Goal: Information Seeking & Learning: Learn about a topic

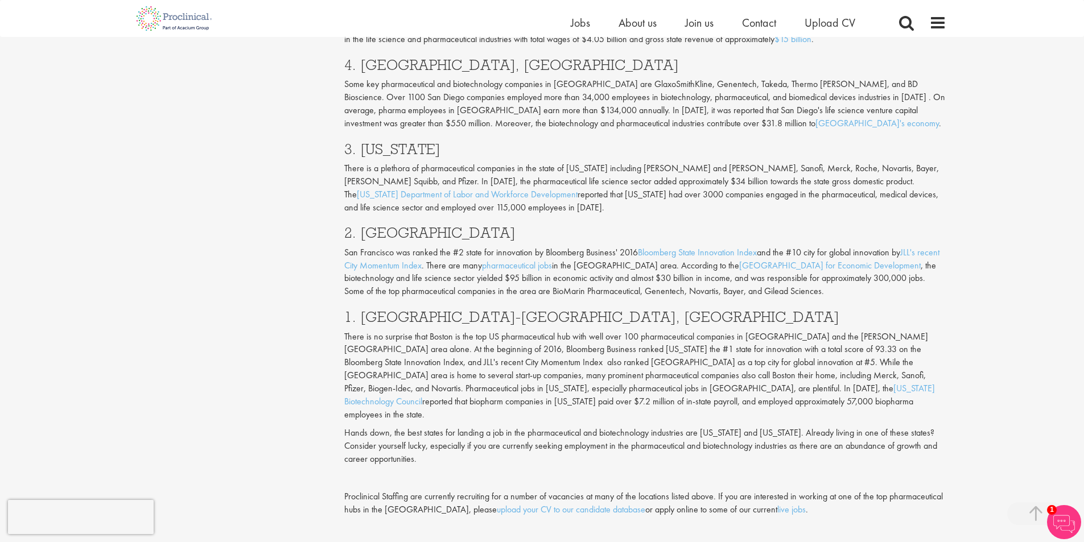
scroll to position [1138, 0]
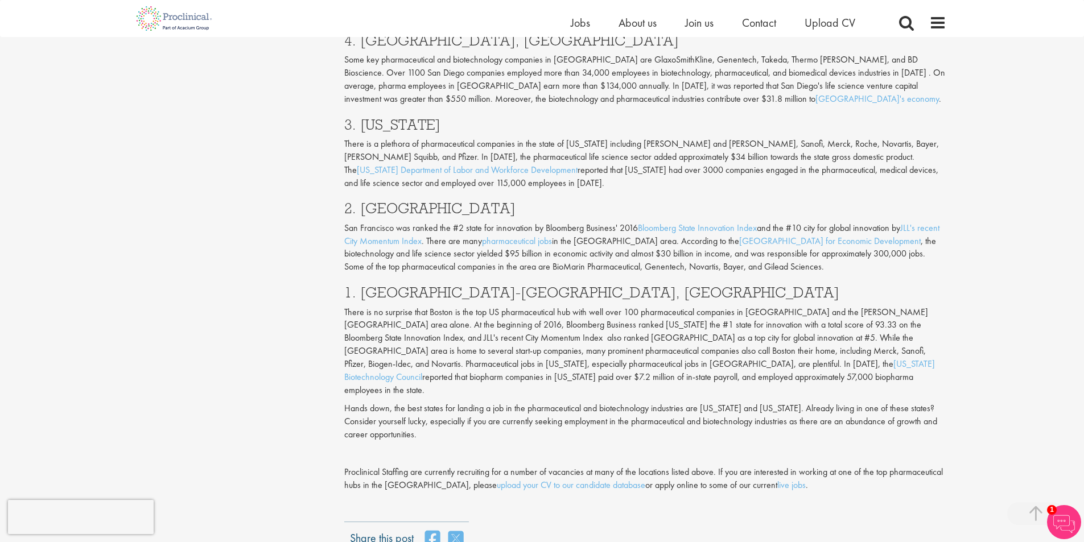
drag, startPoint x: 351, startPoint y: 268, endPoint x: 629, endPoint y: 324, distance: 283.9
click at [701, 321] on p "There is no surprise that Boston is the top US pharmaceutical hub with well ove…" at bounding box center [645, 351] width 602 height 91
drag, startPoint x: 405, startPoint y: 338, endPoint x: 697, endPoint y: 342, distance: 292.6
click at [698, 402] on p "Hands down, the best states for landing a job in the pharmaceutical and biotech…" at bounding box center [645, 421] width 602 height 39
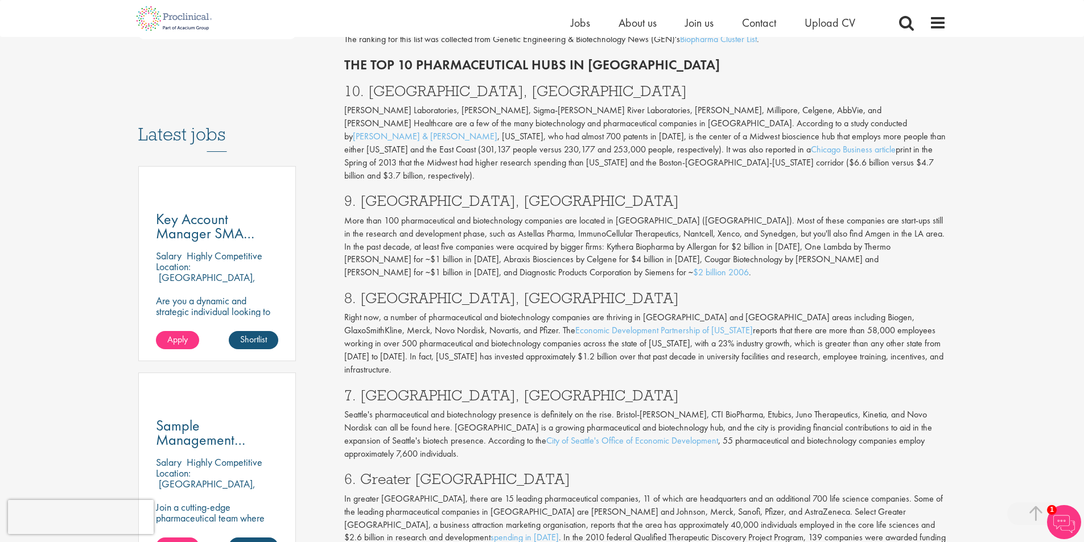
scroll to position [455, 0]
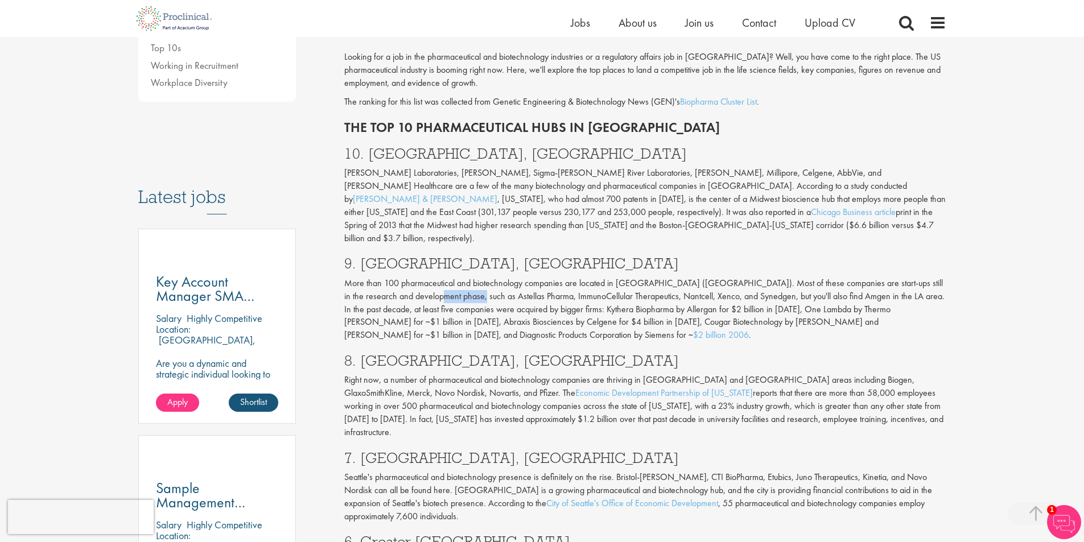
drag, startPoint x: 401, startPoint y: 249, endPoint x: 441, endPoint y: 253, distance: 40.0
click at [441, 277] on p "More than 100 pharmaceutical and biotechnology companies are located in [GEOGRA…" at bounding box center [645, 309] width 602 height 65
click at [445, 277] on p "More than 100 pharmaceutical and biotechnology companies are located in [GEOGRA…" at bounding box center [645, 309] width 602 height 65
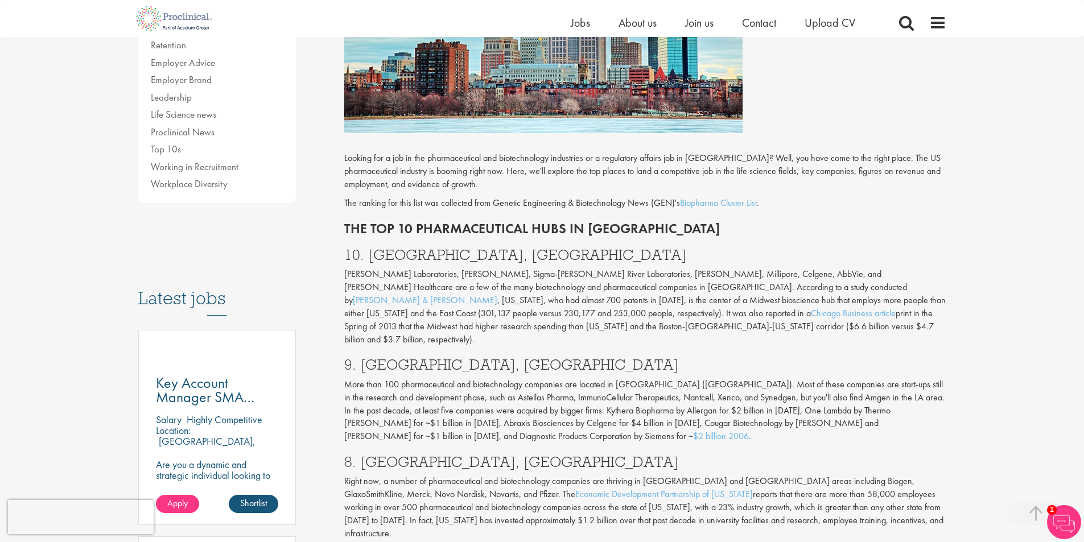
scroll to position [380, 0]
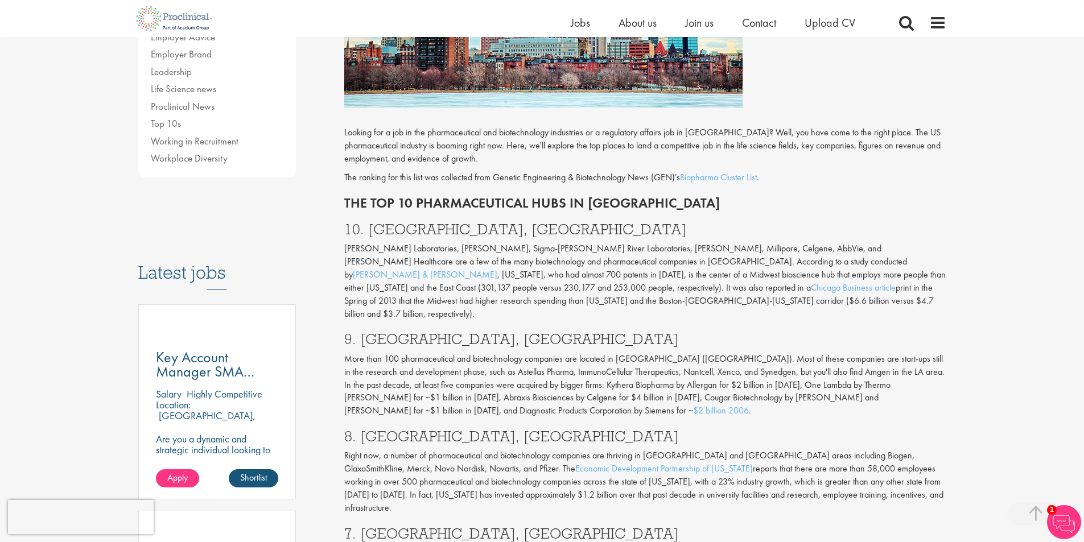
click at [505, 196] on h2 "The Top 10 Pharmaceutical hubs in [GEOGRAPHIC_DATA]" at bounding box center [645, 203] width 602 height 15
click at [470, 196] on h2 "The Top 10 Pharmaceutical hubs in [GEOGRAPHIC_DATA]" at bounding box center [645, 203] width 602 height 15
click at [461, 196] on h2 "The Top 10 Pharmaceutical hubs in [GEOGRAPHIC_DATA]" at bounding box center [645, 203] width 602 height 15
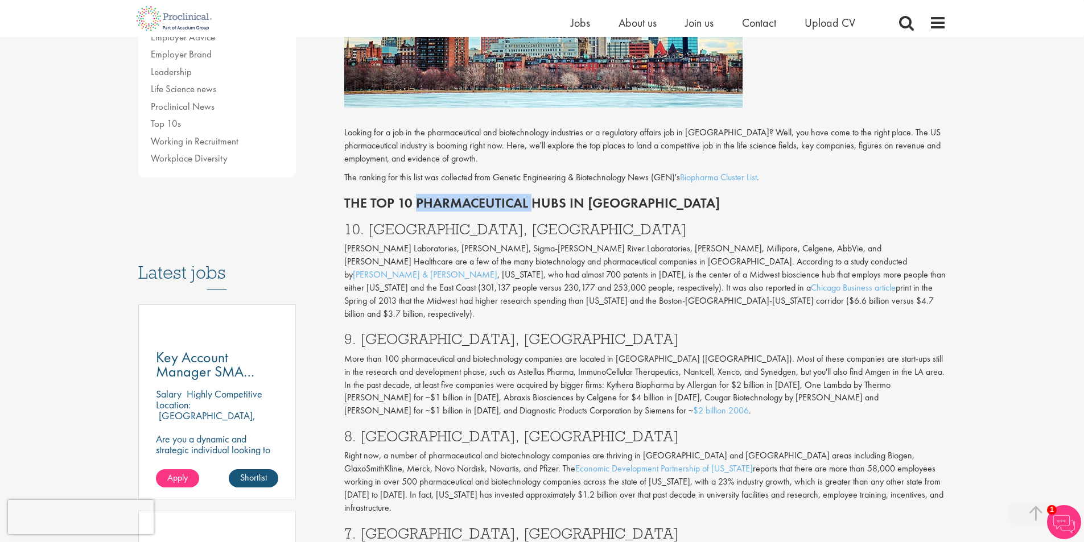
click at [461, 196] on h2 "The Top 10 Pharmaceutical hubs in [GEOGRAPHIC_DATA]" at bounding box center [645, 203] width 602 height 15
click at [534, 196] on h2 "The Top 10 Pharmaceutical hubs in [GEOGRAPHIC_DATA]" at bounding box center [645, 203] width 602 height 15
click at [470, 196] on h2 "The Top 10 Pharmaceutical hubs in [GEOGRAPHIC_DATA]" at bounding box center [645, 203] width 602 height 15
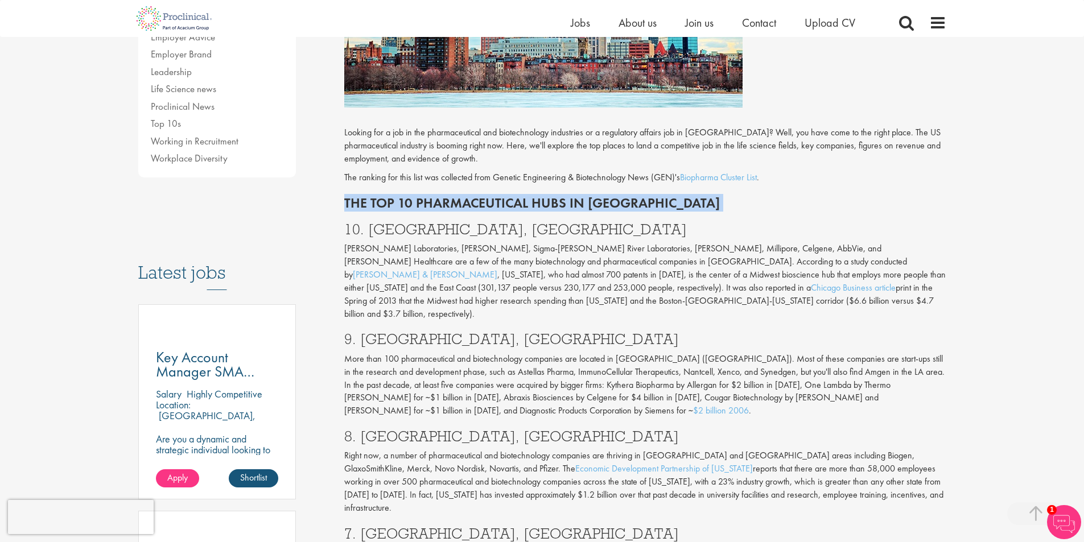
click at [470, 196] on h2 "The Top 10 Pharmaceutical hubs in [GEOGRAPHIC_DATA]" at bounding box center [645, 203] width 602 height 15
click at [467, 196] on h2 "The Top 10 Pharmaceutical hubs in [GEOGRAPHIC_DATA]" at bounding box center [645, 203] width 602 height 15
click at [453, 196] on h2 "The Top 10 Pharmaceutical hubs in [GEOGRAPHIC_DATA]" at bounding box center [645, 203] width 602 height 15
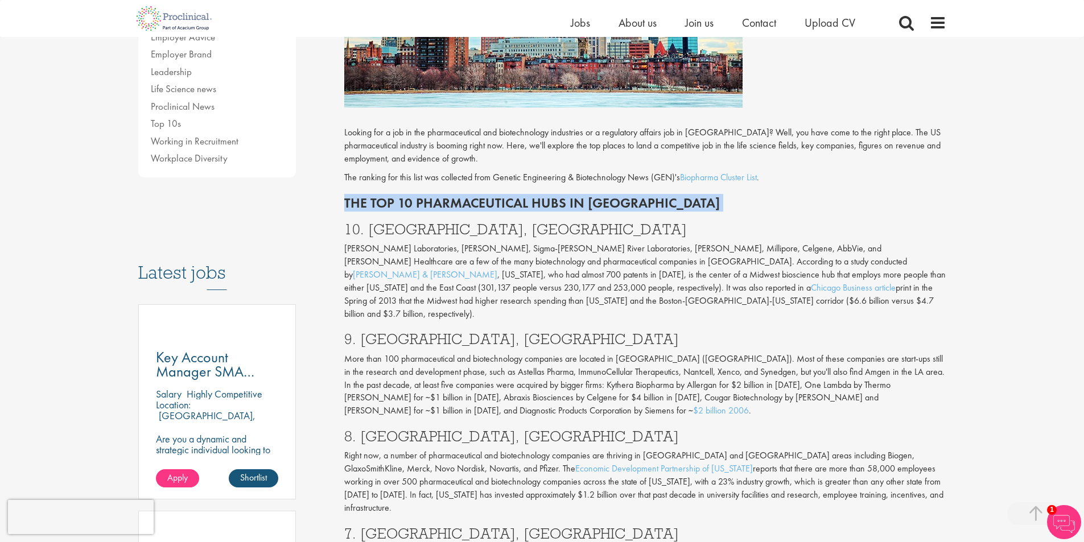
click at [453, 196] on h2 "The Top 10 Pharmaceutical hubs in [GEOGRAPHIC_DATA]" at bounding box center [645, 203] width 602 height 15
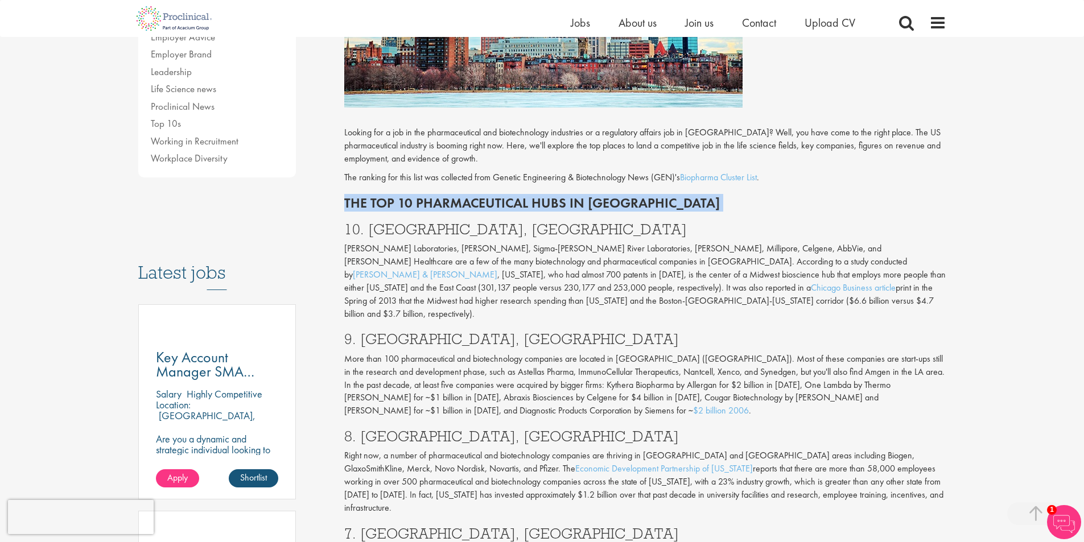
click at [458, 196] on h2 "The Top 10 Pharmaceutical hubs in [GEOGRAPHIC_DATA]" at bounding box center [645, 203] width 602 height 15
click at [467, 196] on h2 "The Top 10 Pharmaceutical hubs in [GEOGRAPHIC_DATA]" at bounding box center [645, 203] width 602 height 15
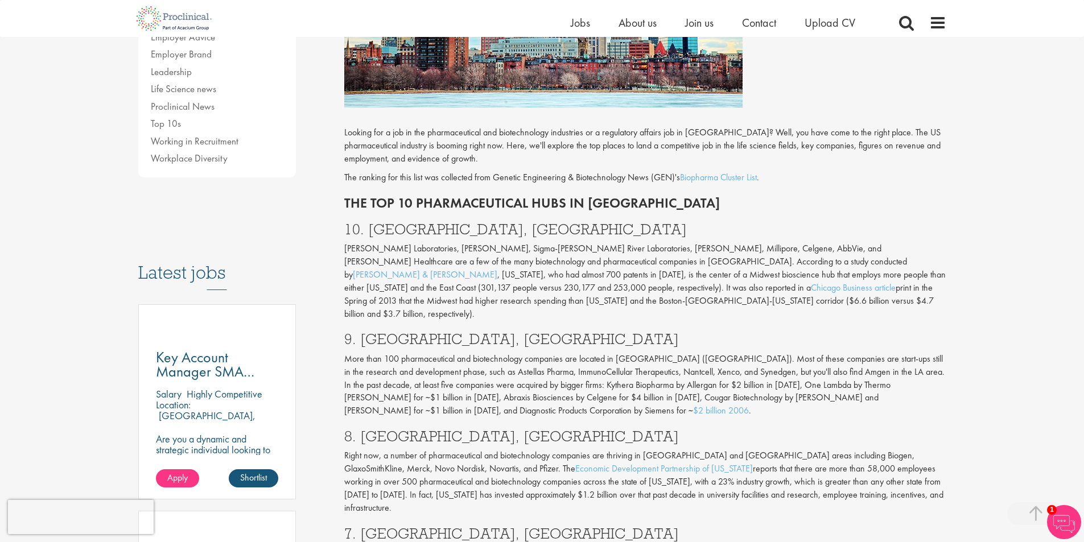
click at [483, 242] on p "[PERSON_NAME] Laboratories, [PERSON_NAME], Sigma-[PERSON_NAME] River Laboratori…" at bounding box center [645, 281] width 602 height 78
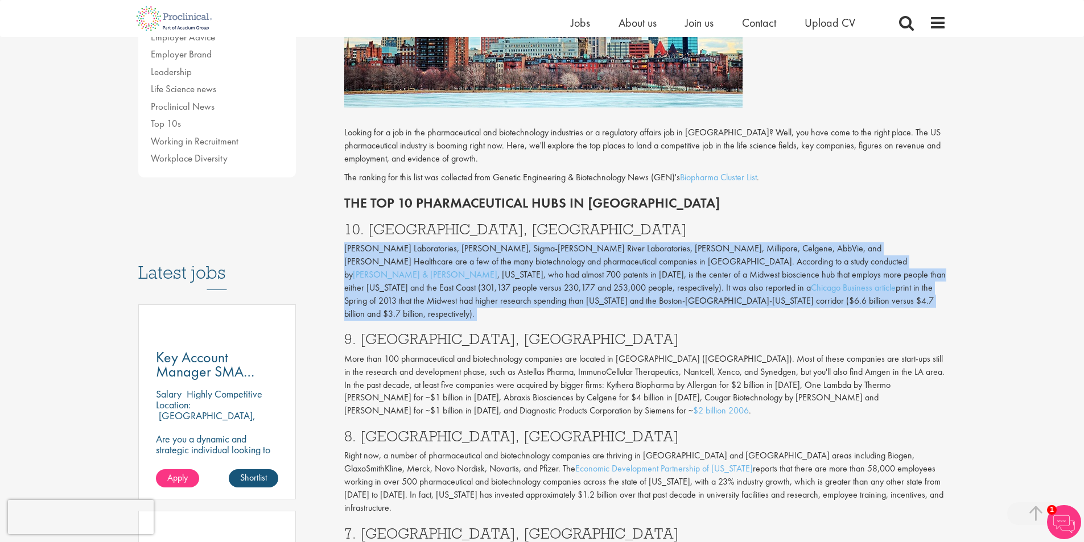
click at [482, 242] on p "[PERSON_NAME] Laboratories, [PERSON_NAME], Sigma-[PERSON_NAME] River Laboratori…" at bounding box center [645, 281] width 602 height 78
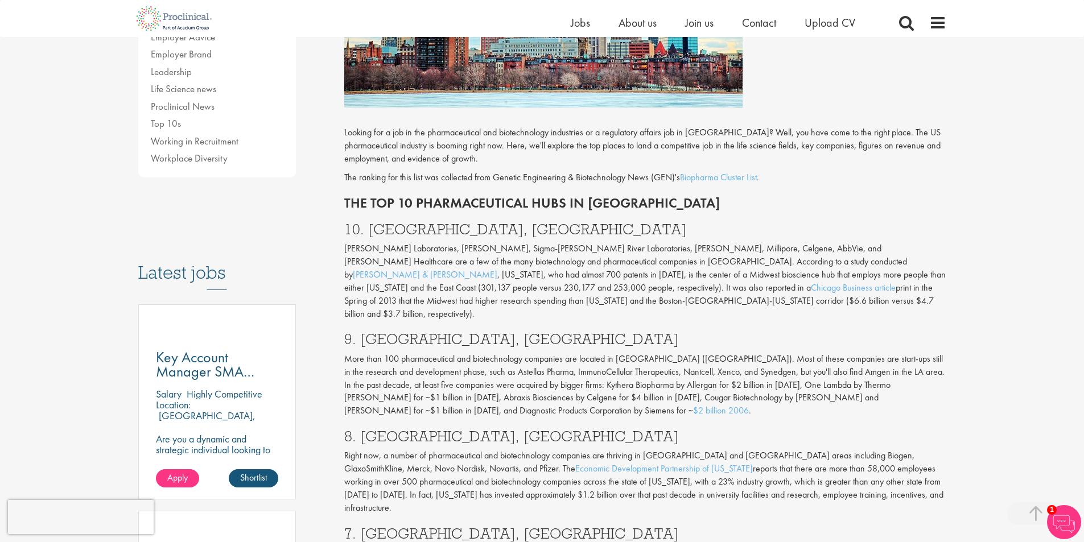
click at [472, 196] on h2 "The Top 10 Pharmaceutical hubs in [GEOGRAPHIC_DATA]" at bounding box center [645, 203] width 602 height 15
click at [471, 196] on h2 "The Top 10 Pharmaceutical hubs in [GEOGRAPHIC_DATA]" at bounding box center [645, 203] width 602 height 15
click at [463, 171] on p "The ranking for this list was collected from Genetic Engineering & Biotechnolog…" at bounding box center [645, 177] width 602 height 13
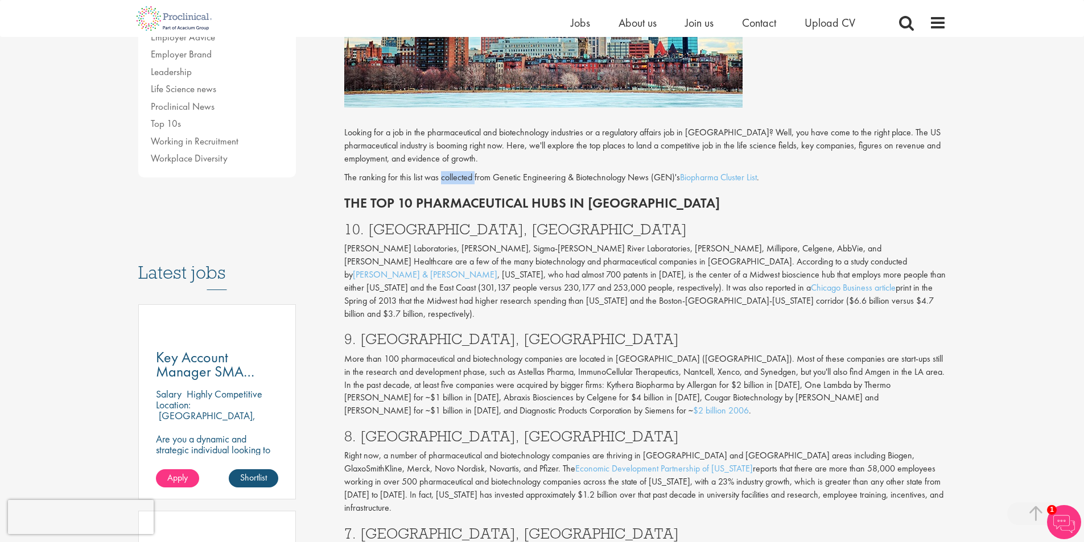
click at [463, 171] on p "The ranking for this list was collected from Genetic Engineering & Biotechnolog…" at bounding box center [645, 177] width 602 height 13
click at [468, 196] on h2 "The Top 10 Pharmaceutical hubs in [GEOGRAPHIC_DATA]" at bounding box center [645, 203] width 602 height 15
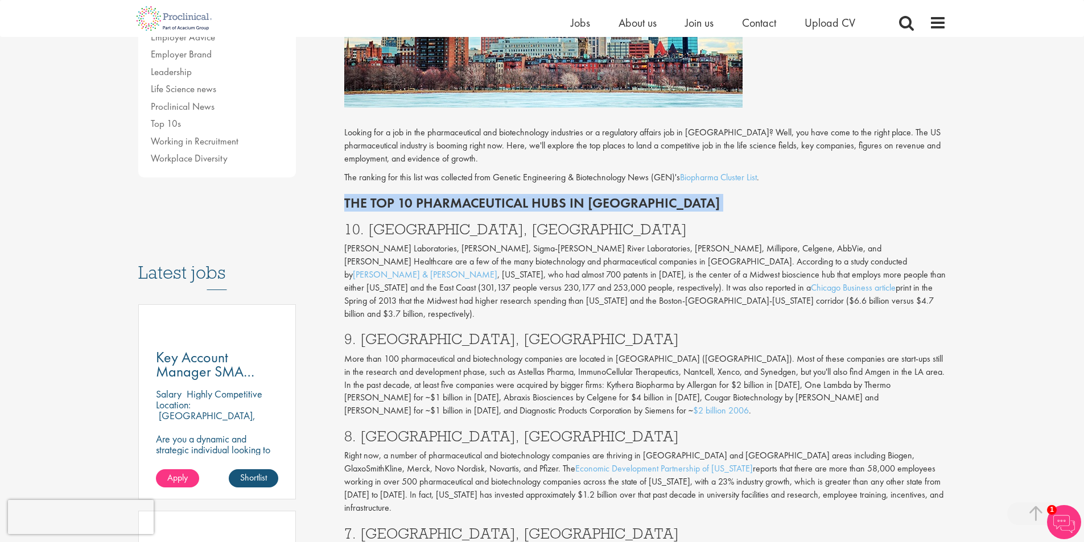
click at [468, 196] on h2 "The Top 10 Pharmaceutical hubs in [GEOGRAPHIC_DATA]" at bounding box center [645, 203] width 602 height 15
click at [460, 171] on p "The ranking for this list was collected from Genetic Engineering & Biotechnolog…" at bounding box center [645, 177] width 602 height 13
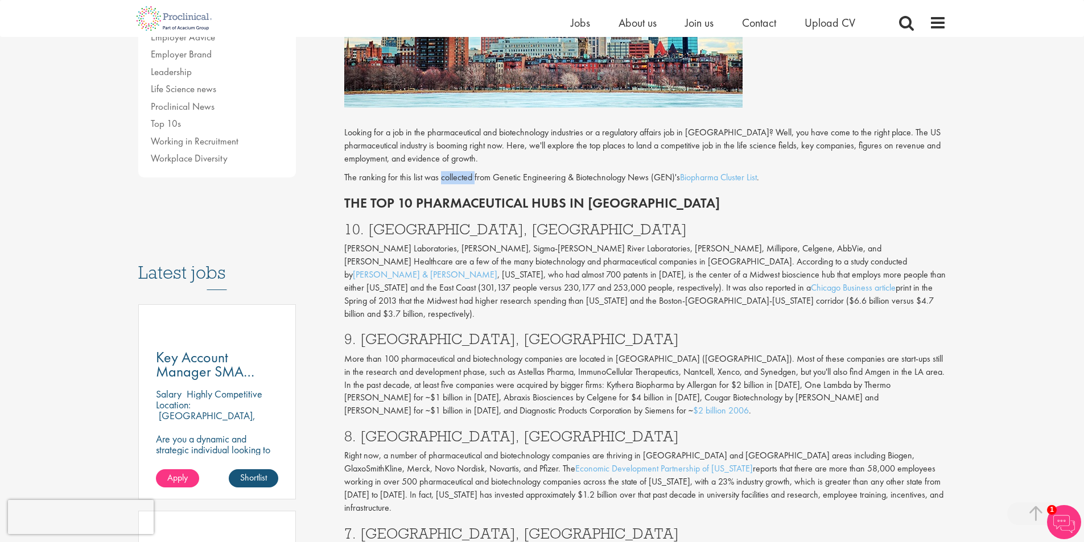
click at [460, 171] on p "The ranking for this list was collected from Genetic Engineering & Biotechnolog…" at bounding box center [645, 177] width 602 height 13
click at [474, 196] on h2 "The Top 10 Pharmaceutical hubs in [GEOGRAPHIC_DATA]" at bounding box center [645, 203] width 602 height 15
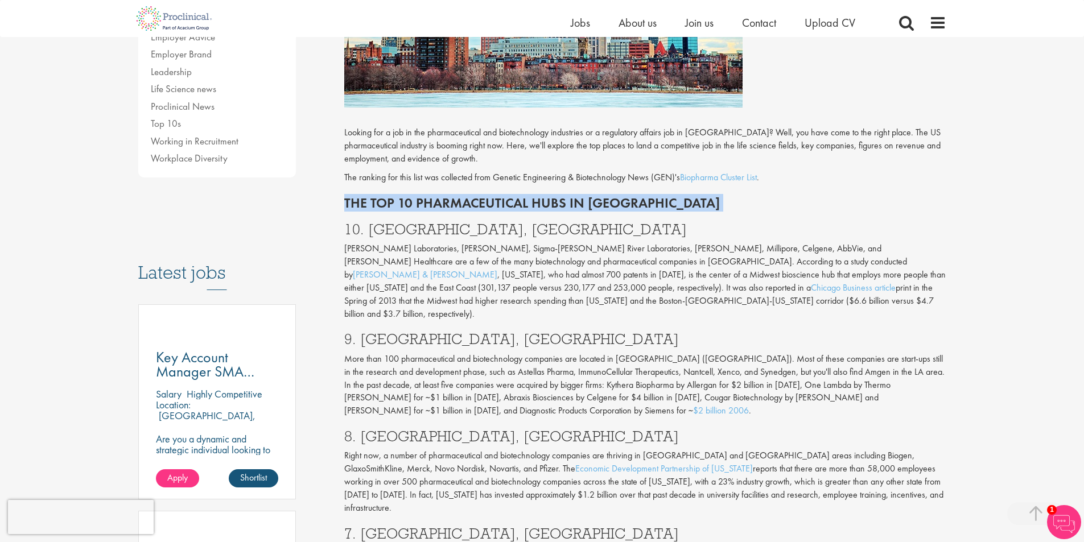
click at [474, 196] on h2 "The Top 10 Pharmaceutical hubs in [GEOGRAPHIC_DATA]" at bounding box center [645, 203] width 602 height 15
click at [459, 222] on h3 "10. [GEOGRAPHIC_DATA], [GEOGRAPHIC_DATA]" at bounding box center [645, 229] width 602 height 15
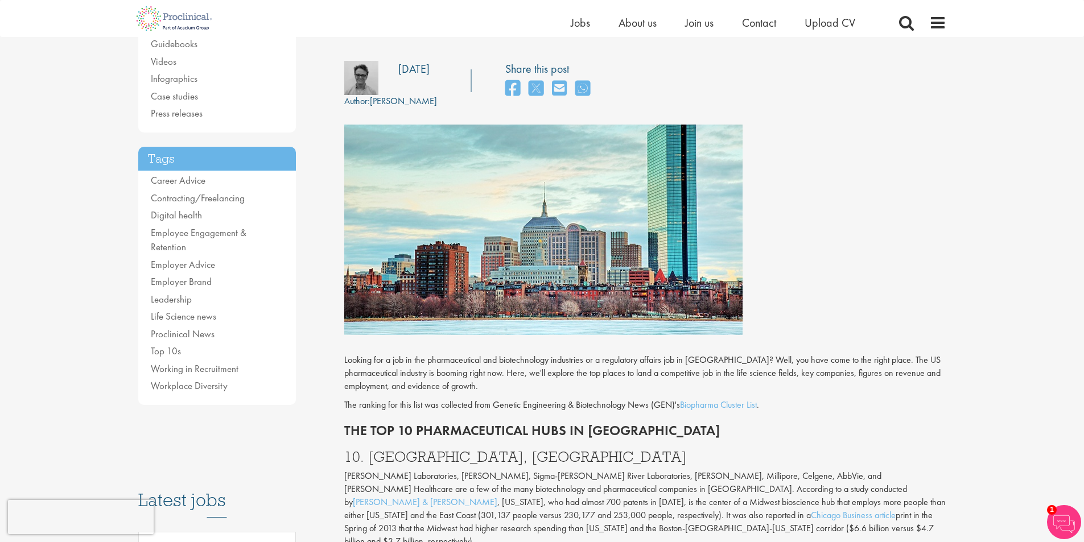
scroll to position [0, 0]
